Goal: Task Accomplishment & Management: Manage account settings

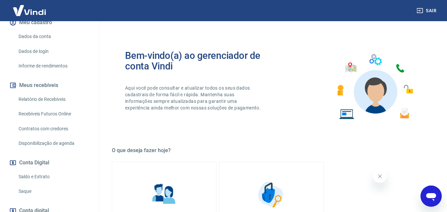
scroll to position [99, 0]
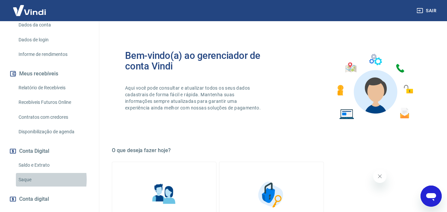
click at [24, 180] on link "Saque" at bounding box center [53, 180] width 75 height 14
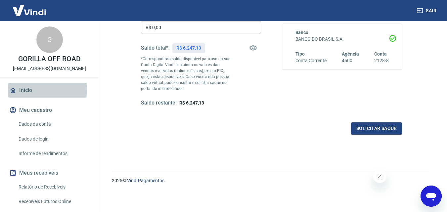
click at [31, 89] on link "Início" at bounding box center [49, 90] width 83 height 15
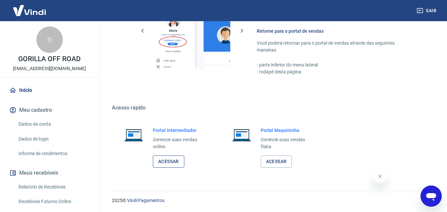
scroll to position [331, 0]
click at [166, 161] on link "Acessar" at bounding box center [168, 161] width 31 height 12
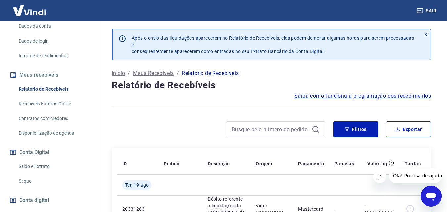
scroll to position [99, 0]
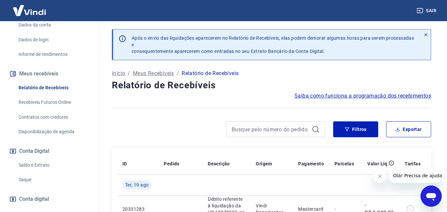
click at [27, 178] on link "Saque" at bounding box center [53, 180] width 75 height 14
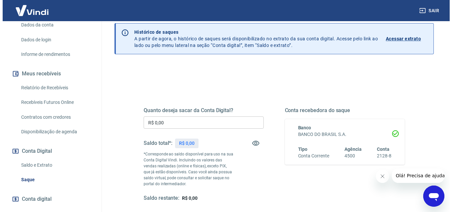
scroll to position [99, 0]
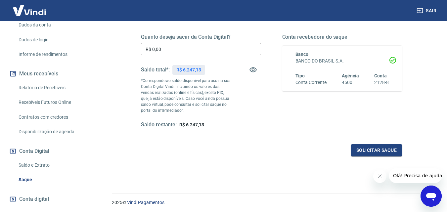
click at [165, 50] on input "R$ 0,00" at bounding box center [201, 49] width 120 height 12
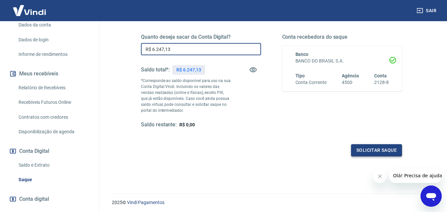
type input "R$ 6.247,13"
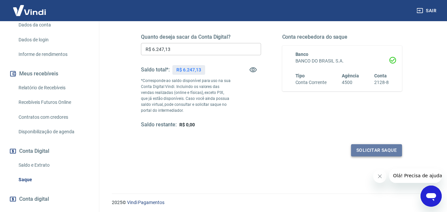
click at [375, 149] on button "Solicitar saque" at bounding box center [376, 150] width 51 height 12
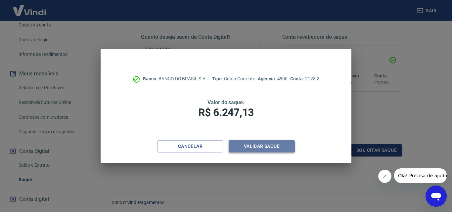
click at [261, 142] on button "Validar saque" at bounding box center [261, 146] width 66 height 12
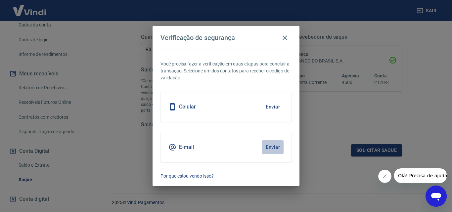
click at [274, 146] on button "Enviar" at bounding box center [272, 147] width 21 height 14
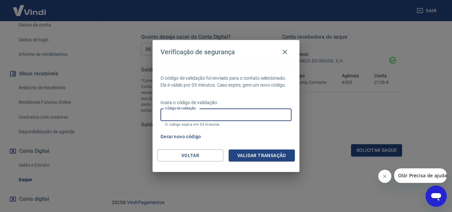
paste input "709774"
type input "709774"
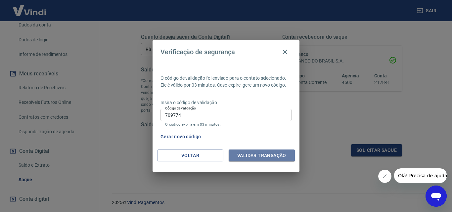
click at [262, 154] on button "Validar transação" at bounding box center [261, 155] width 66 height 12
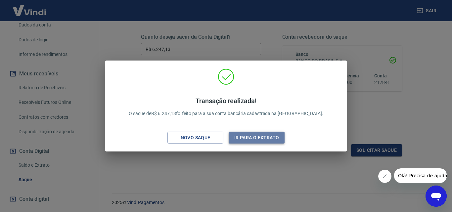
click at [265, 140] on button "Ir para o extrato" at bounding box center [256, 138] width 56 height 12
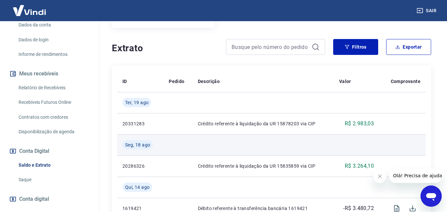
scroll to position [99, 0]
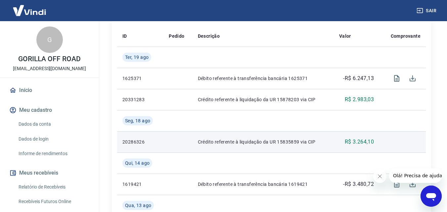
scroll to position [165, 0]
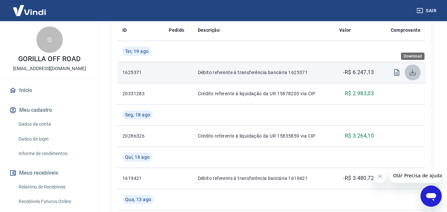
click at [413, 71] on icon "Download" at bounding box center [412, 72] width 8 height 8
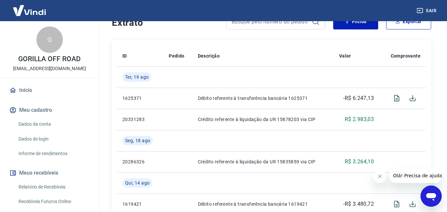
scroll to position [132, 0]
